Goal: Transaction & Acquisition: Purchase product/service

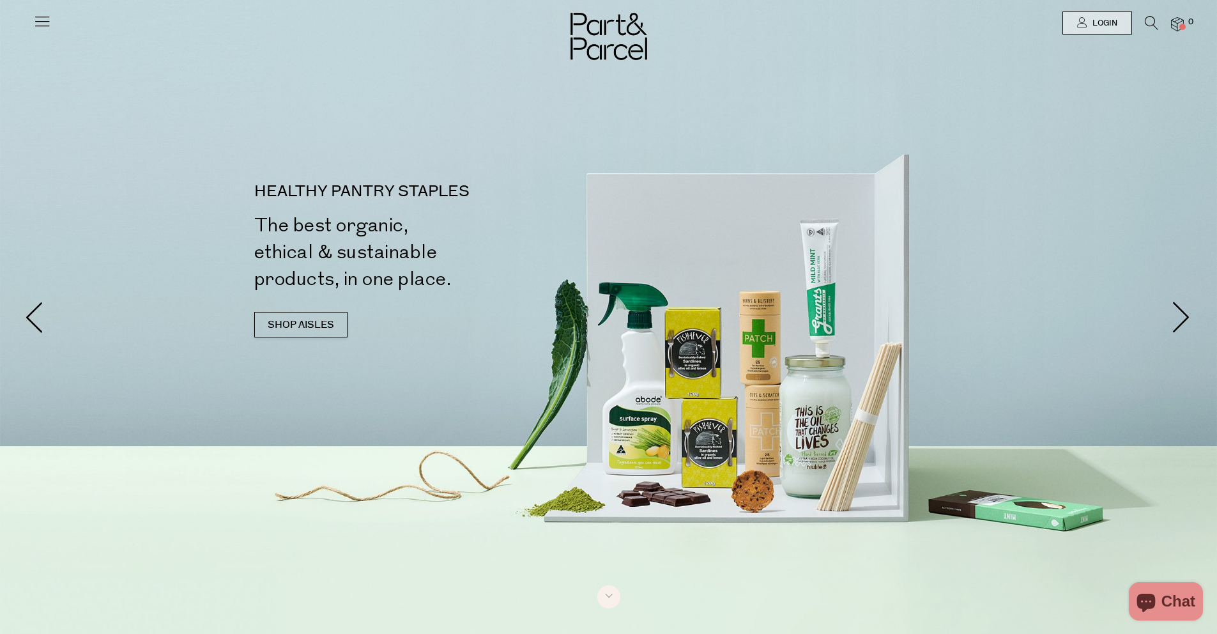
click at [1141, 17] on li at bounding box center [1145, 25] width 26 height 19
click at [1149, 17] on icon at bounding box center [1151, 23] width 13 height 14
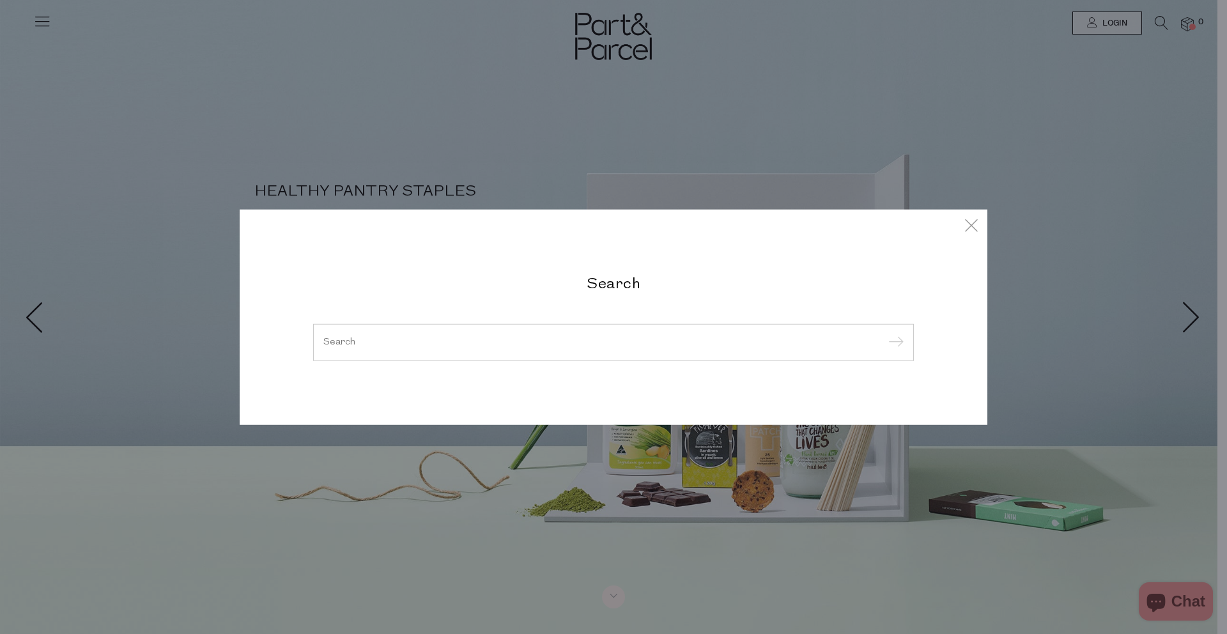
paste input "chief collagen"
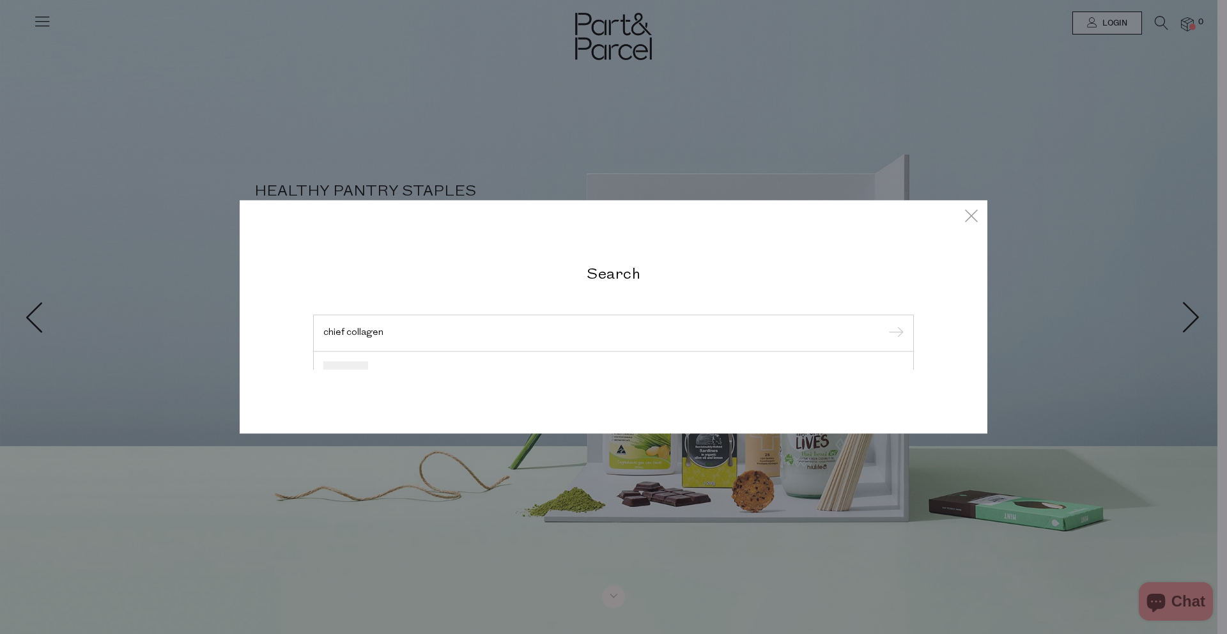
type input "chief collagen"
click at [884, 324] on input "submit" at bounding box center [893, 333] width 19 height 19
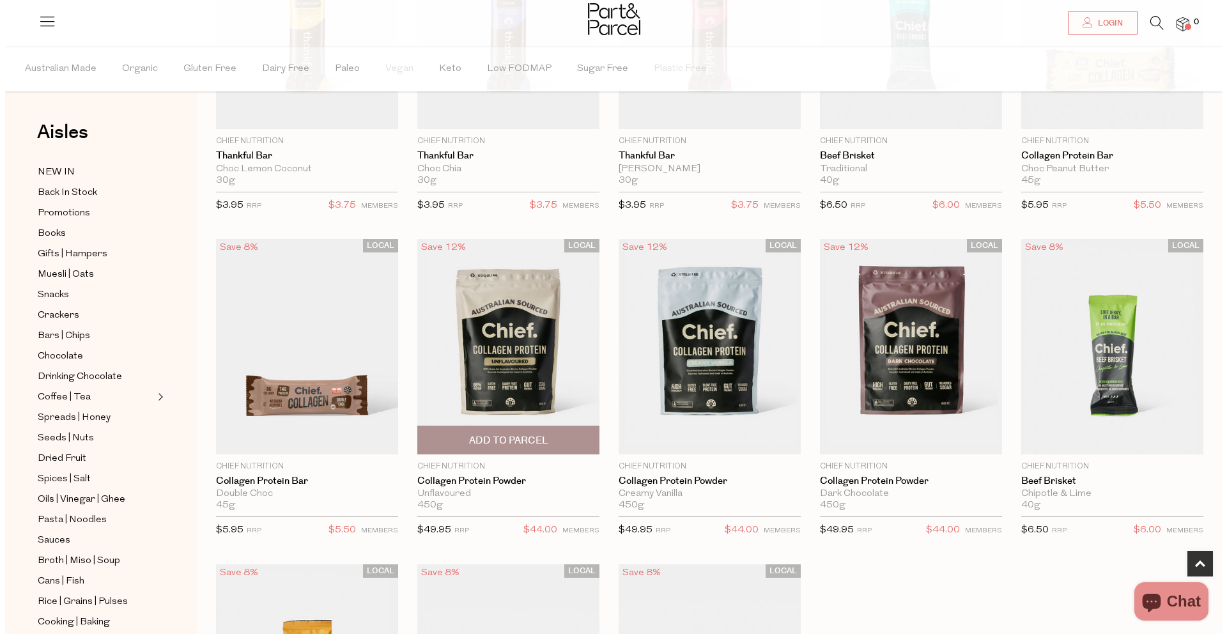
scroll to position [233, 0]
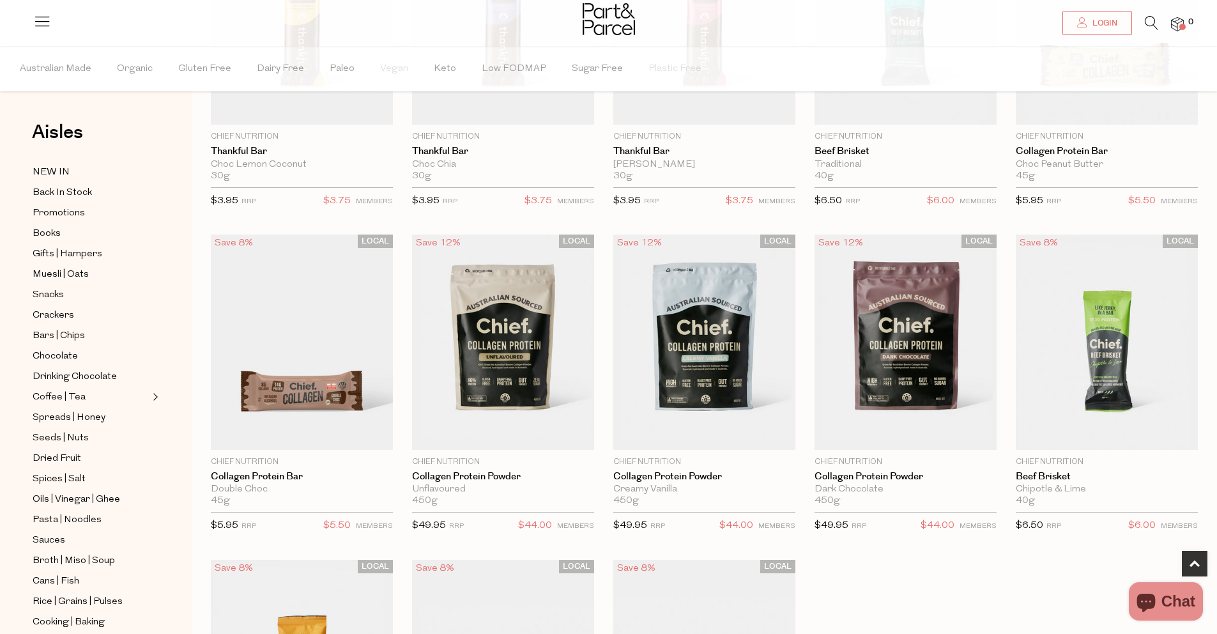
click at [1149, 24] on icon at bounding box center [1151, 23] width 13 height 14
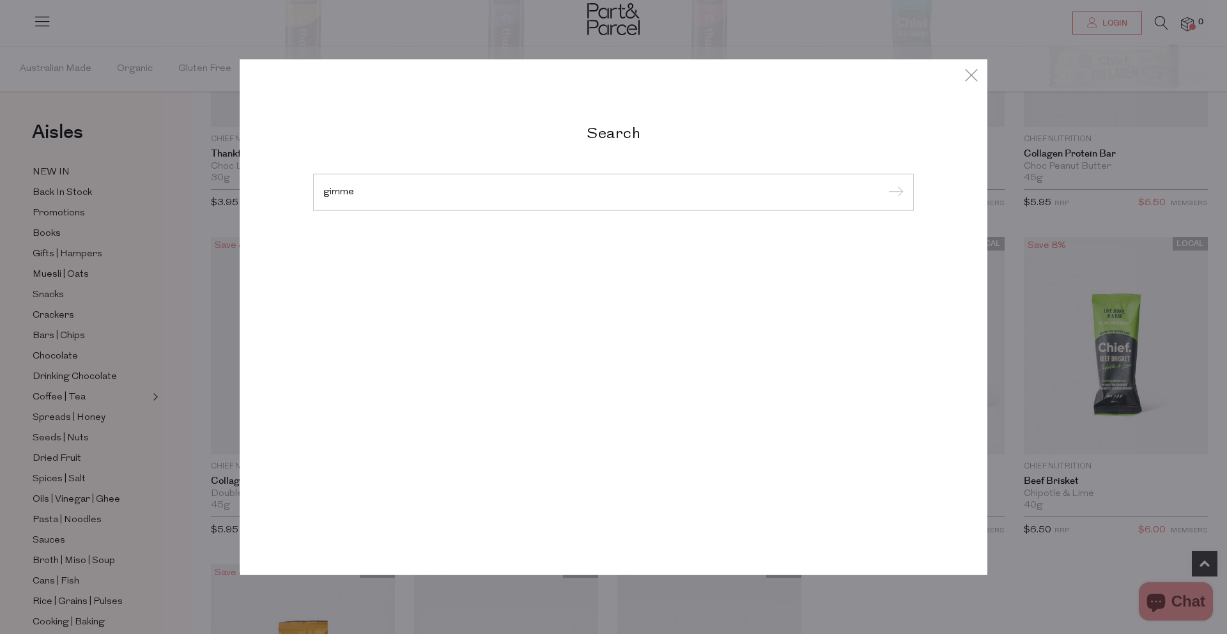
type input "gimme"
click at [884, 183] on input "submit" at bounding box center [893, 192] width 19 height 19
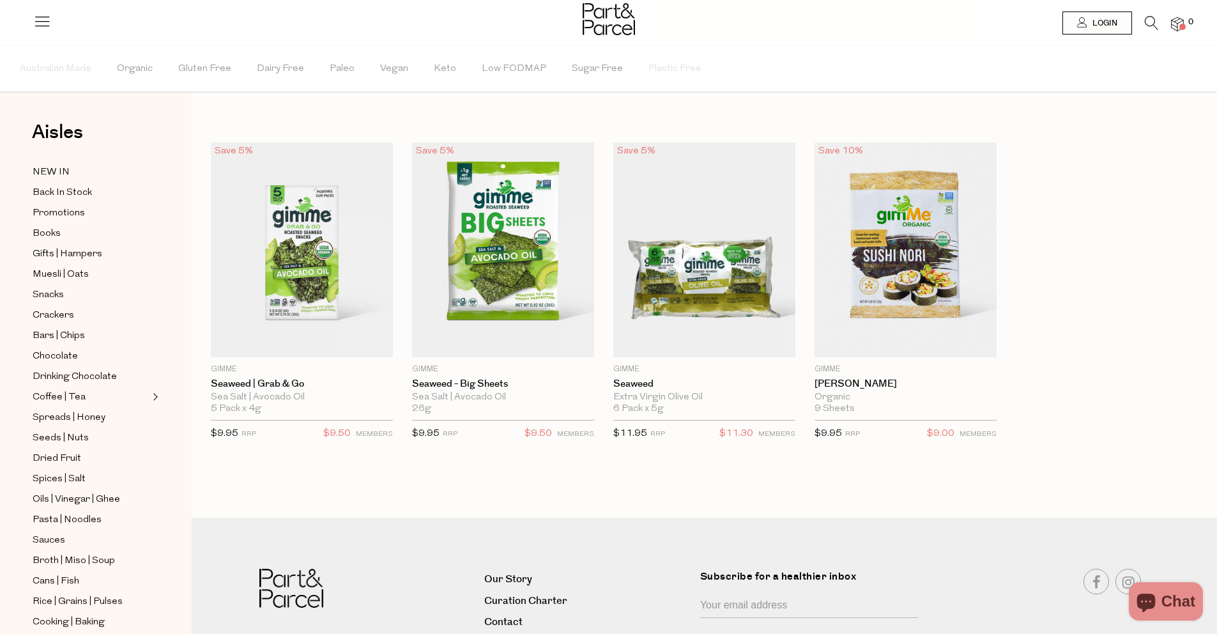
click at [1143, 17] on li at bounding box center [1145, 26] width 26 height 20
click at [1150, 27] on icon at bounding box center [1151, 23] width 13 height 14
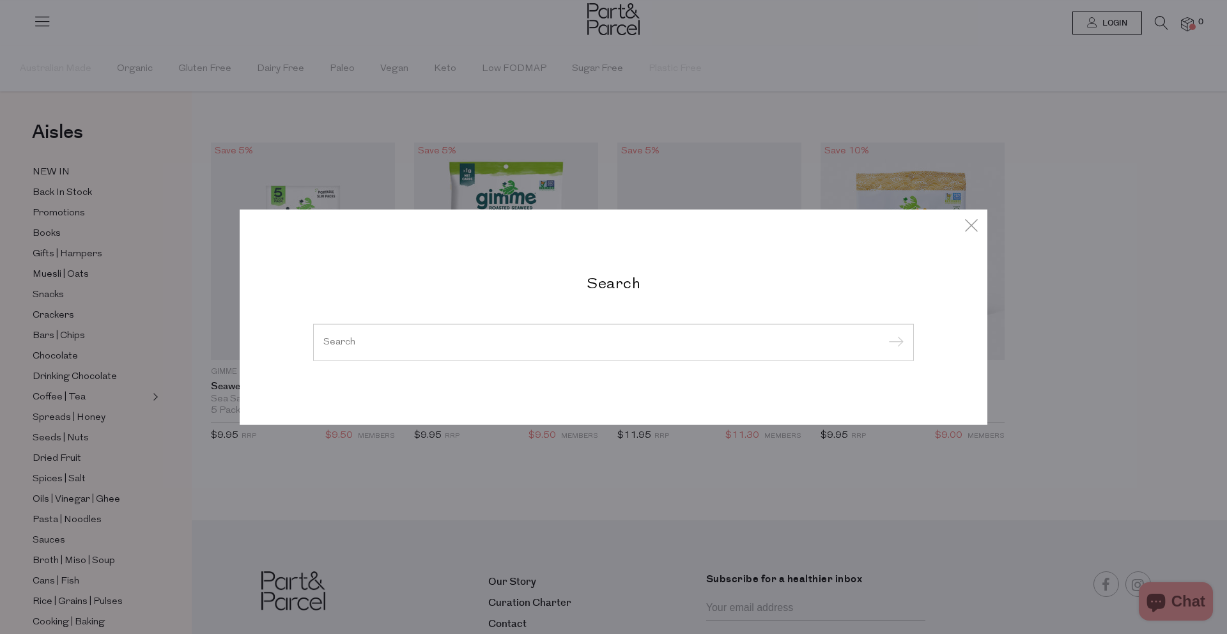
paste input "KOALA-DISH-SOAP-REFILL-1L"
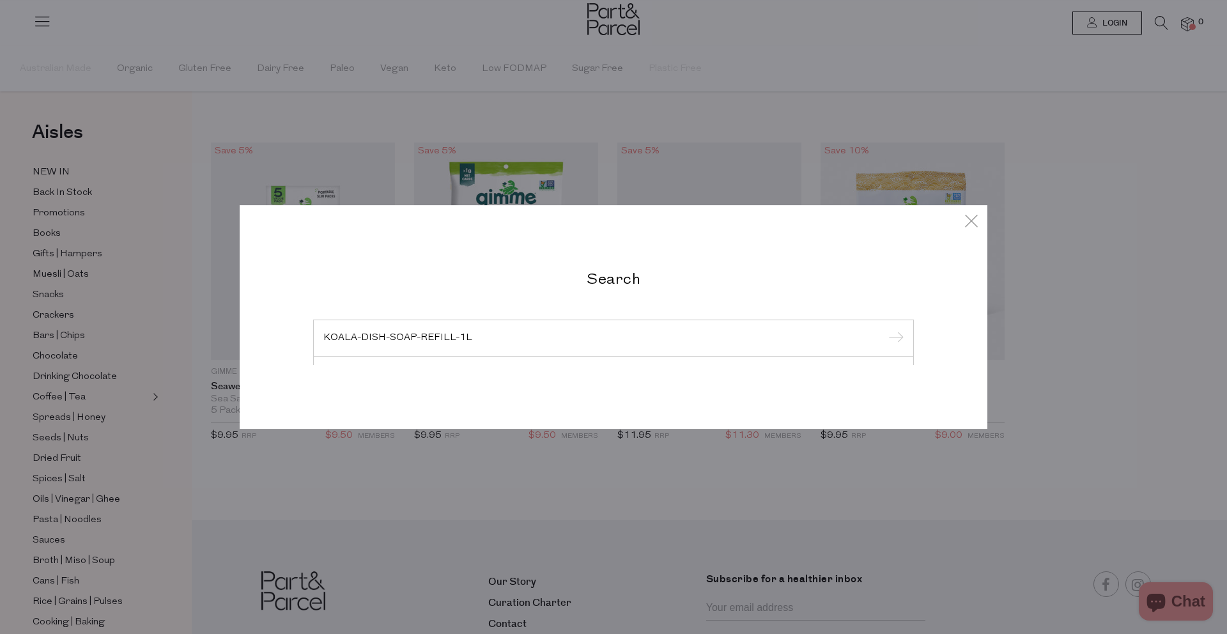
type input "KOALA-DISH-SOAP-REFILL-1L"
click at [884, 329] on input "submit" at bounding box center [893, 338] width 19 height 19
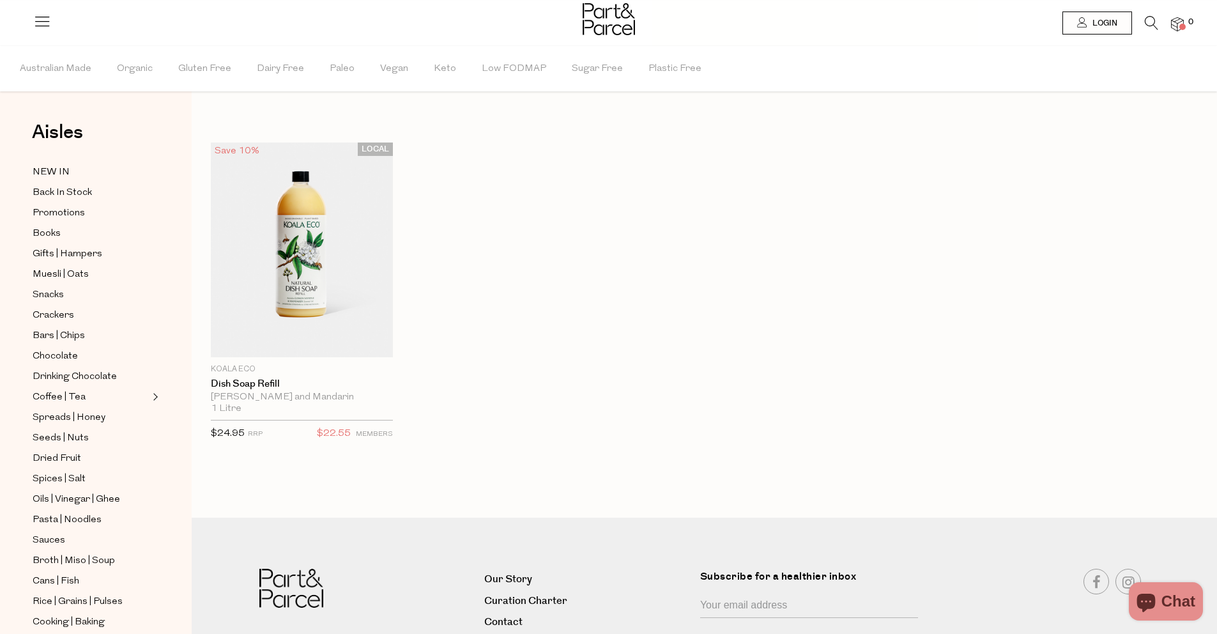
click at [1145, 22] on icon at bounding box center [1151, 23] width 13 height 14
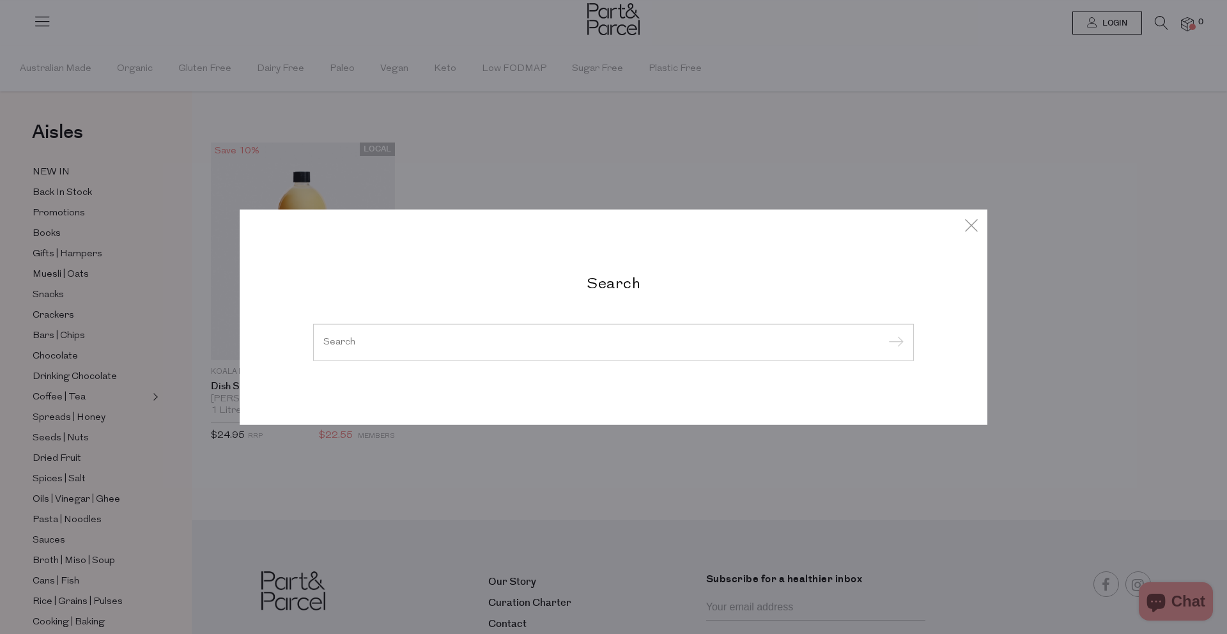
paste input "KOALA-DISH-SOAP-500ML"
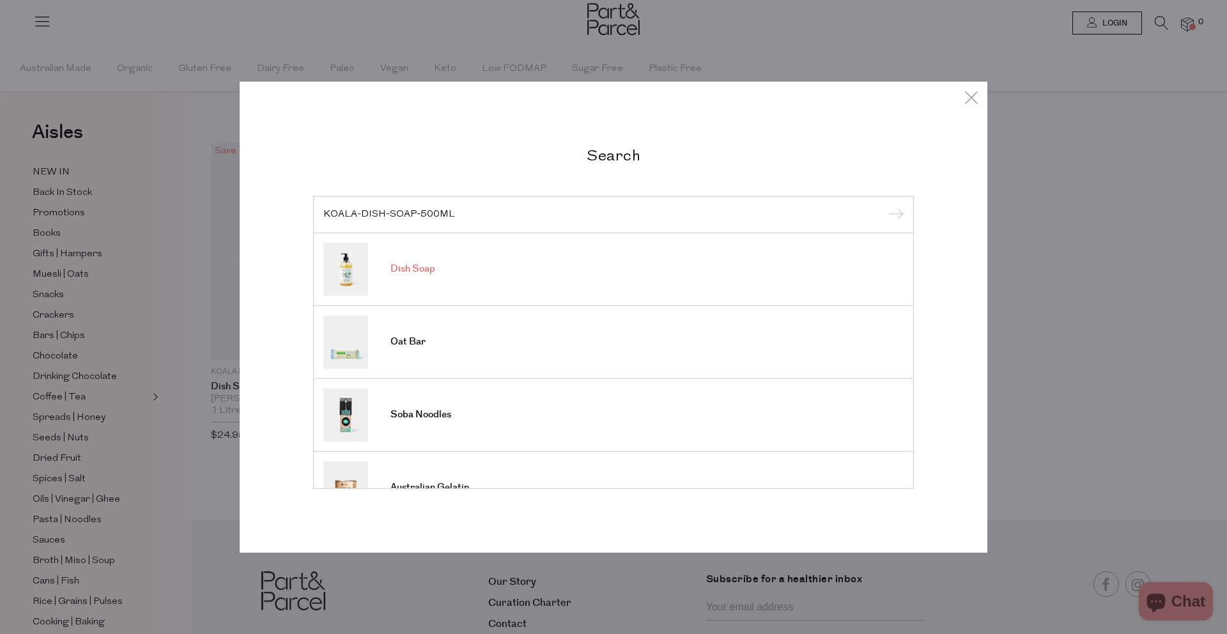
type input "KOALA-DISH-SOAP-500ML"
click at [884, 206] on input "submit" at bounding box center [893, 215] width 19 height 19
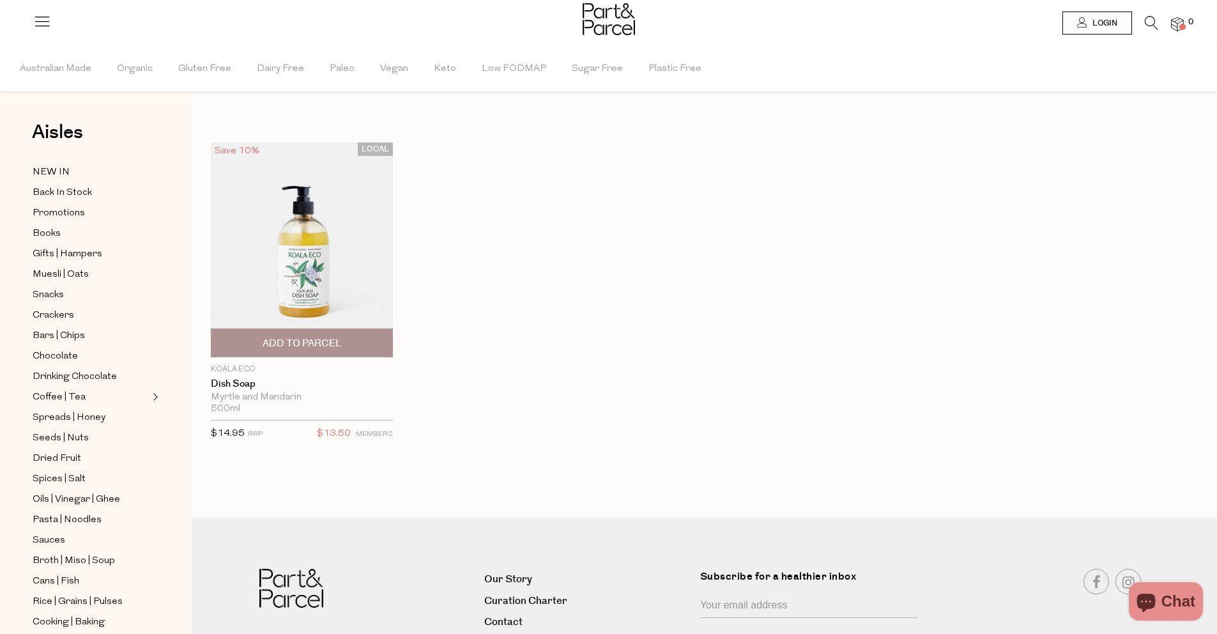
drag, startPoint x: 312, startPoint y: 273, endPoint x: 312, endPoint y: 279, distance: 6.4
click at [1154, 19] on icon at bounding box center [1151, 23] width 13 height 14
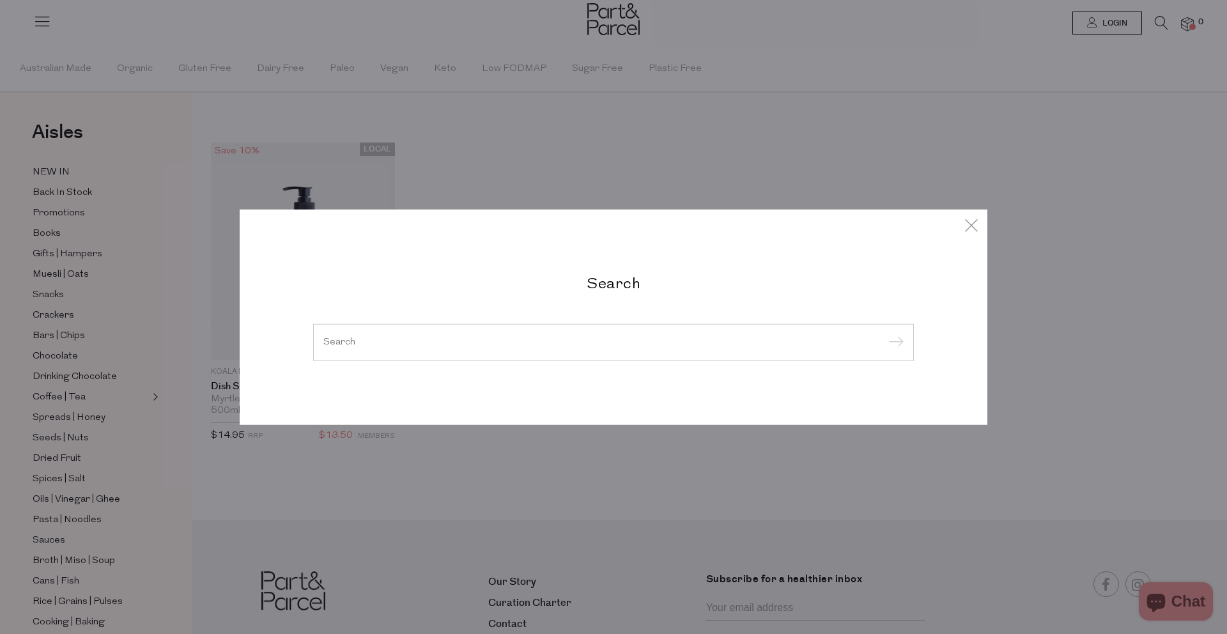
paste input "KOALA-FLOOR-CLEANER-REFILL-1L"
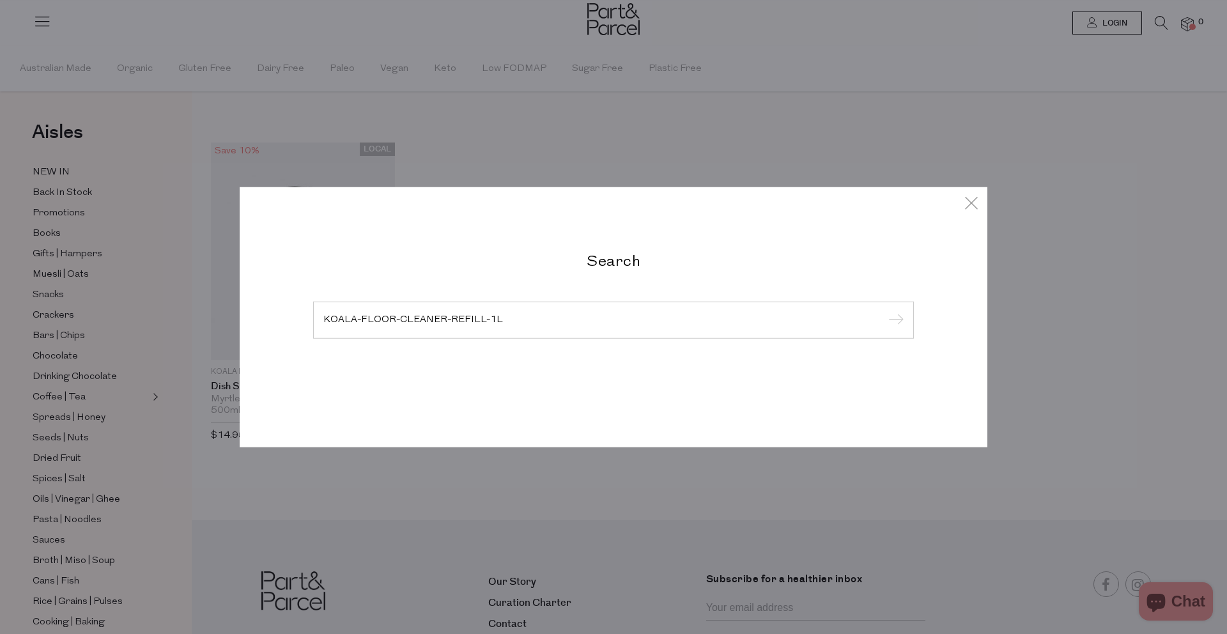
type input "KOALA-FLOOR-CLEANER-REFILL-1L"
click at [884, 311] on input "submit" at bounding box center [893, 320] width 19 height 19
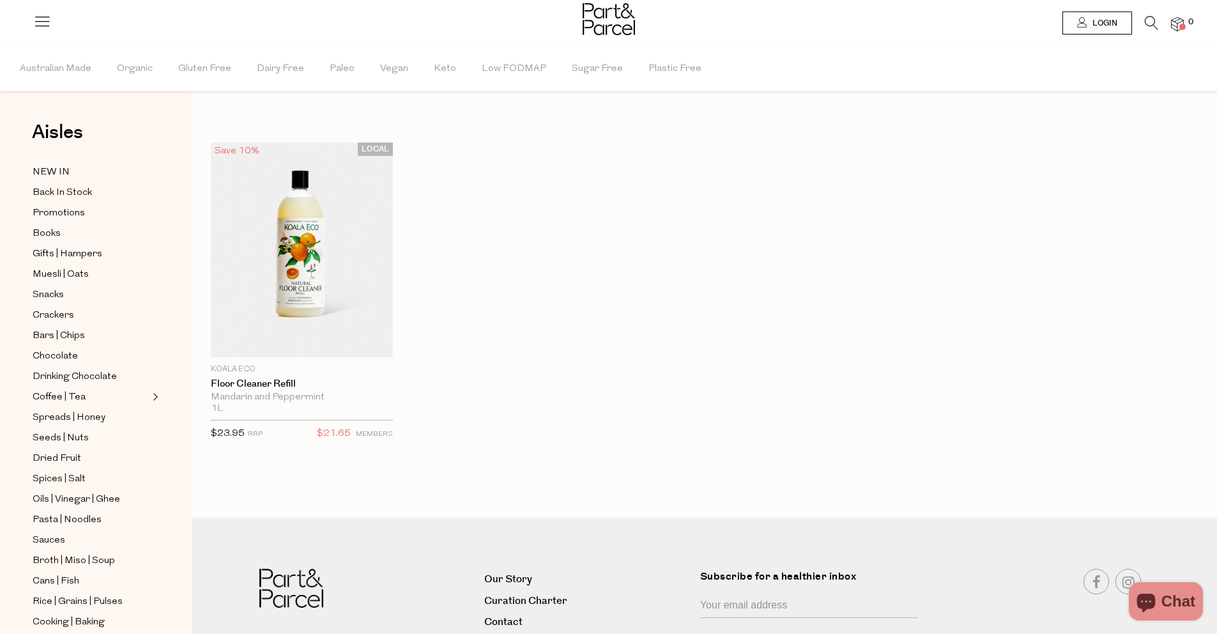
click at [1156, 22] on icon at bounding box center [1151, 23] width 13 height 14
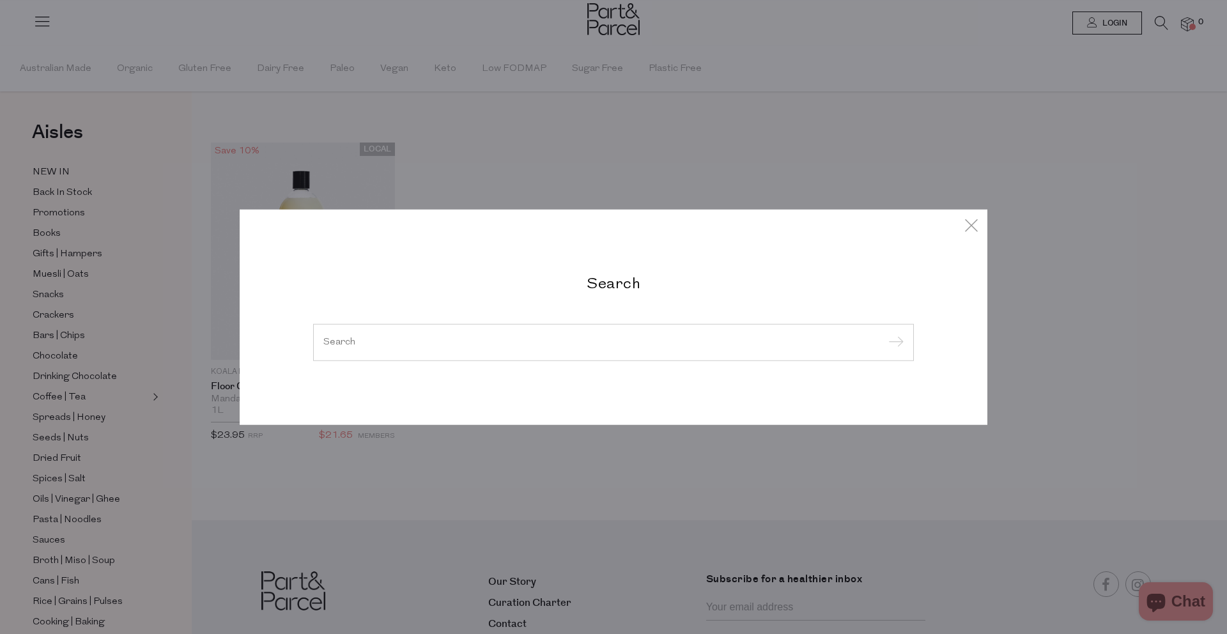
paste input "KOALA-FLOOR-CLEANER-500ML"
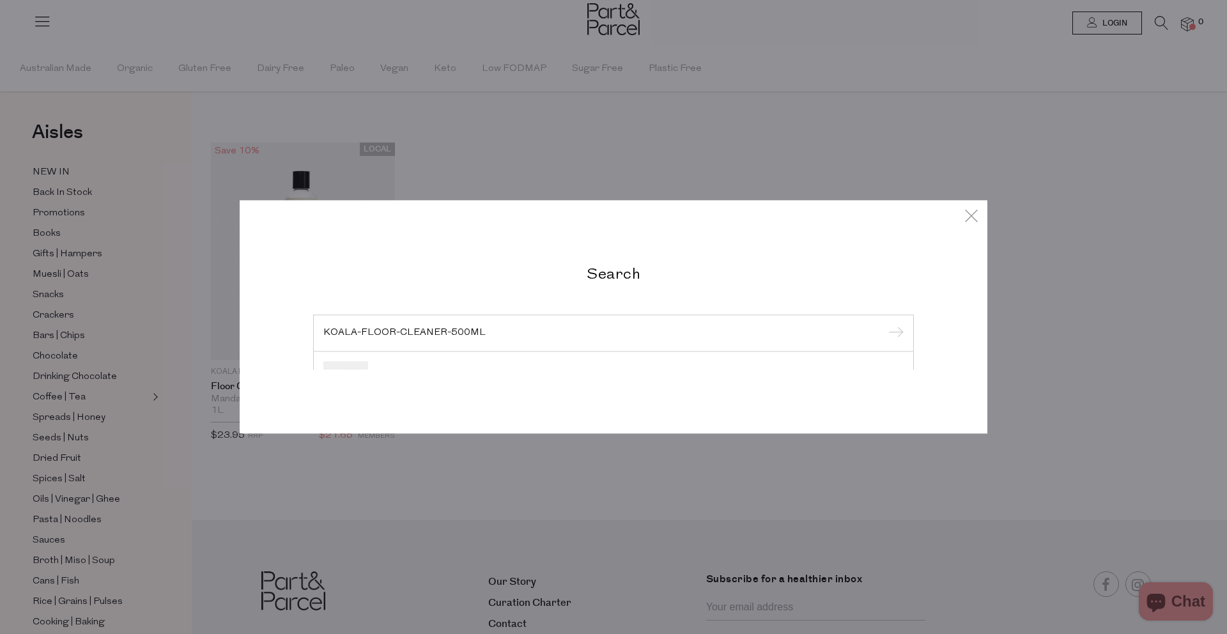
type input "KOALA-FLOOR-CLEANER-500ML"
click at [884, 324] on input "submit" at bounding box center [893, 333] width 19 height 19
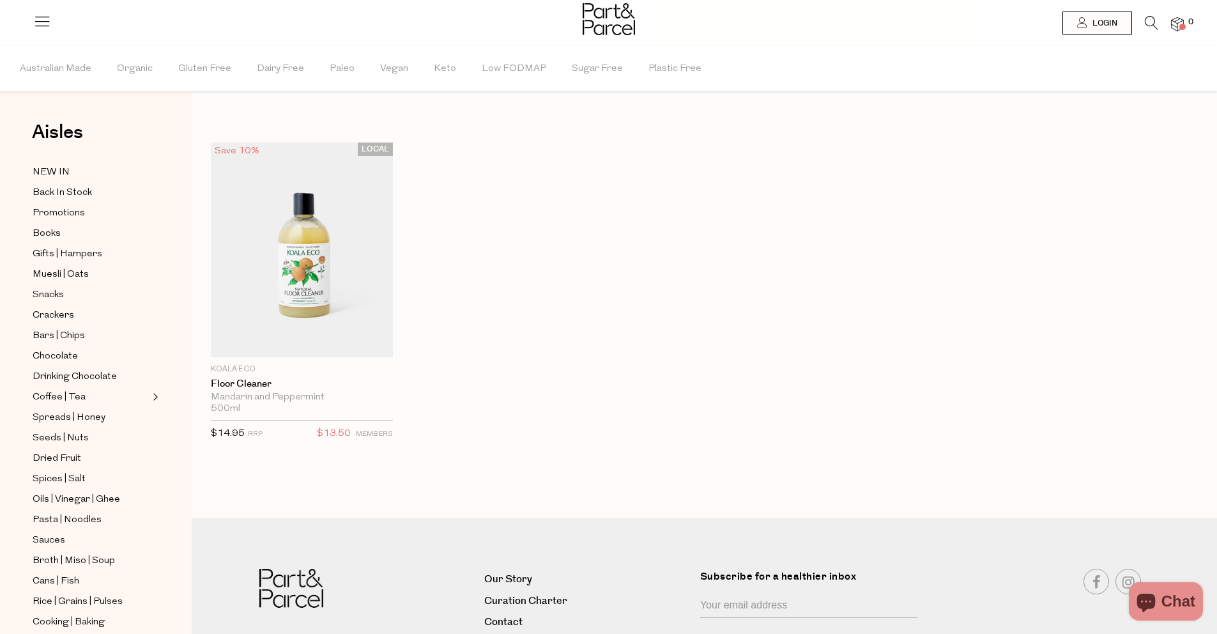
click at [1153, 18] on icon at bounding box center [1151, 23] width 13 height 14
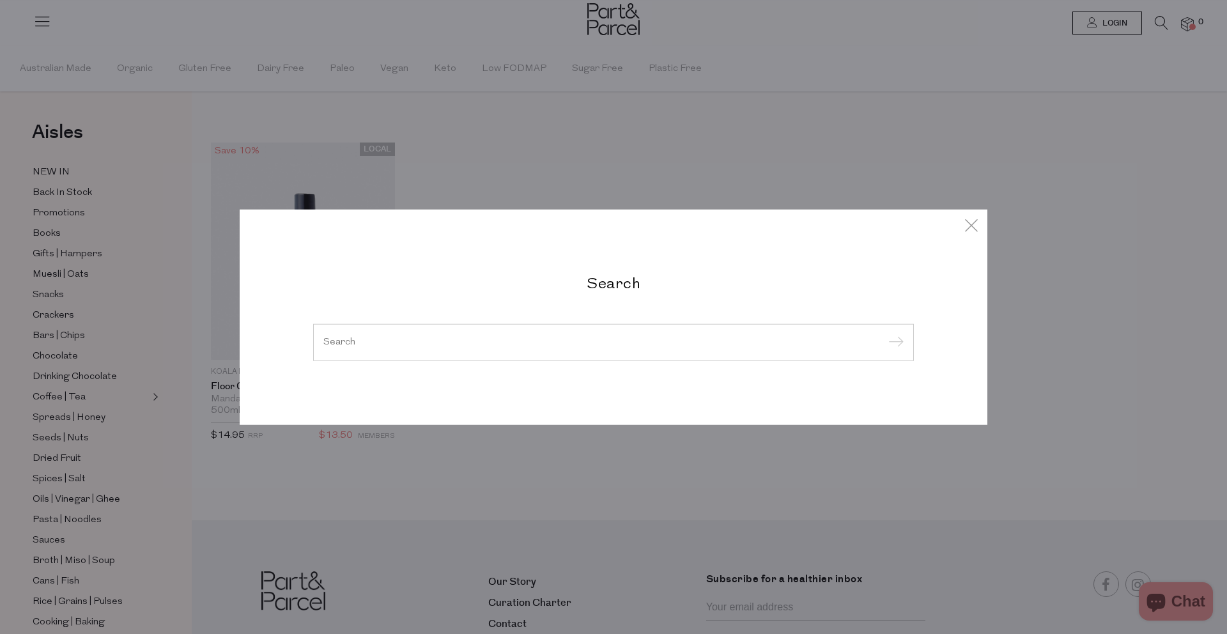
paste input "KOALA-KITCHEN-CLEANER-500ML"
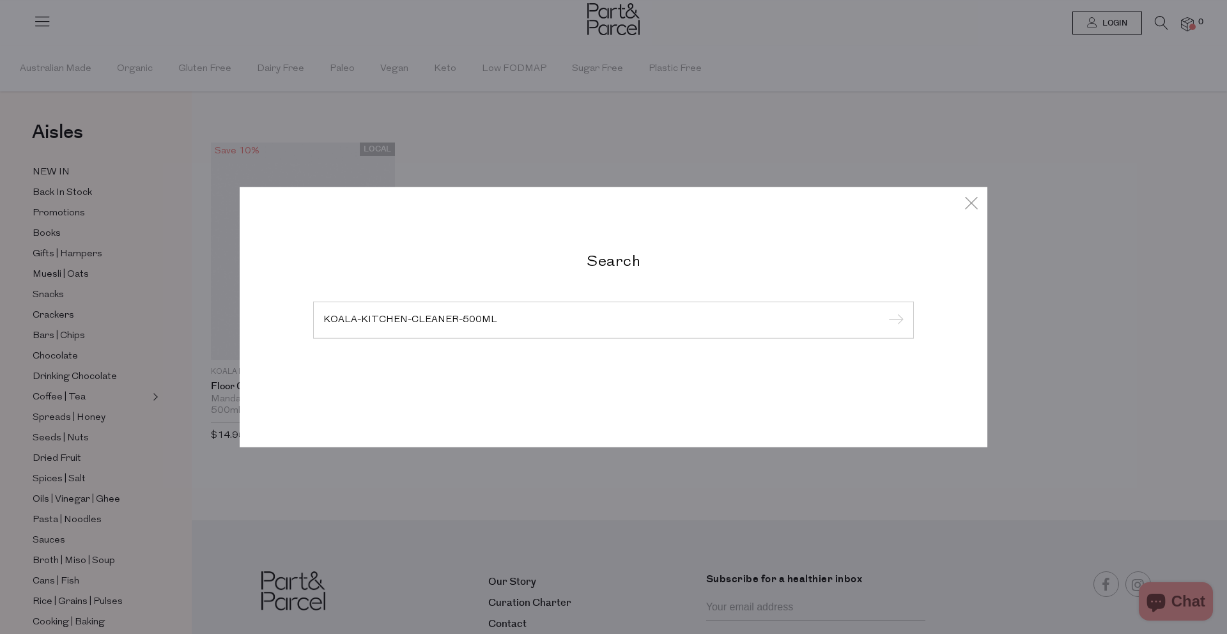
type input "KOALA-KITCHEN-CLEANER-500ML"
click at [884, 311] on input "submit" at bounding box center [893, 320] width 19 height 19
